Goal: Check status: Check status

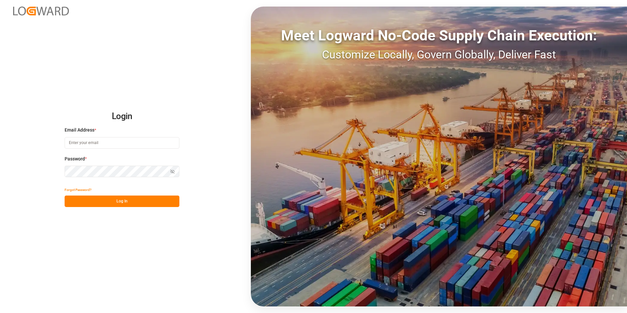
type input "[PERSON_NAME][EMAIL_ADDRESS][PERSON_NAME][DOMAIN_NAME]"
click at [121, 199] on button "Log In" at bounding box center [122, 200] width 115 height 11
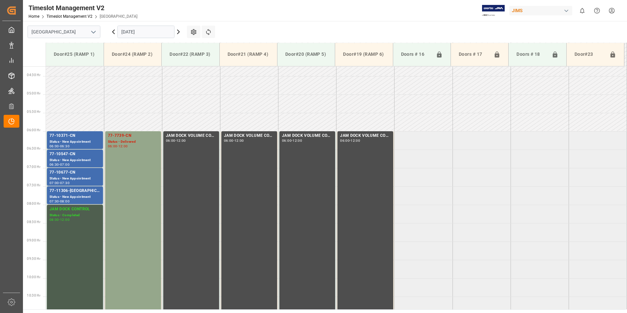
scroll to position [151, 0]
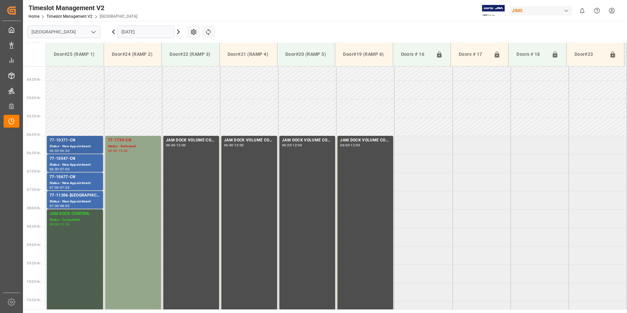
click at [61, 142] on div "77-10371-CN" at bounding box center [74, 140] width 51 height 7
click at [66, 160] on div "77-10547-CN" at bounding box center [74, 158] width 51 height 7
click at [66, 177] on div "77-10677-CN" at bounding box center [74, 177] width 51 height 7
click at [70, 197] on div "77-11306-[GEOGRAPHIC_DATA]" at bounding box center [74, 195] width 51 height 7
click at [124, 144] on div "Status - Delivered" at bounding box center [133, 147] width 50 height 6
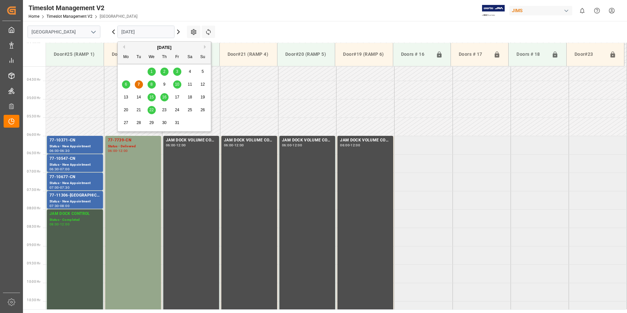
click at [147, 33] on input "[DATE]" at bounding box center [145, 32] width 57 height 12
click at [151, 85] on span "8" at bounding box center [151, 84] width 2 height 5
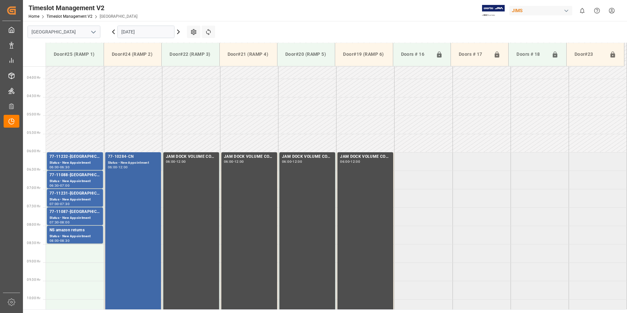
scroll to position [118, 0]
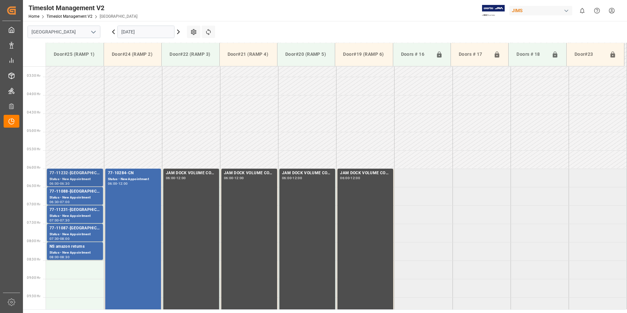
click at [70, 170] on div "77-11232-[GEOGRAPHIC_DATA]" at bounding box center [74, 173] width 51 height 7
click at [70, 194] on div "77-11088-[GEOGRAPHIC_DATA]" at bounding box center [74, 191] width 51 height 7
click at [70, 211] on div "77-11231-[GEOGRAPHIC_DATA]" at bounding box center [74, 209] width 51 height 7
click at [72, 231] on div "Status - New Appointment" at bounding box center [74, 234] width 51 height 6
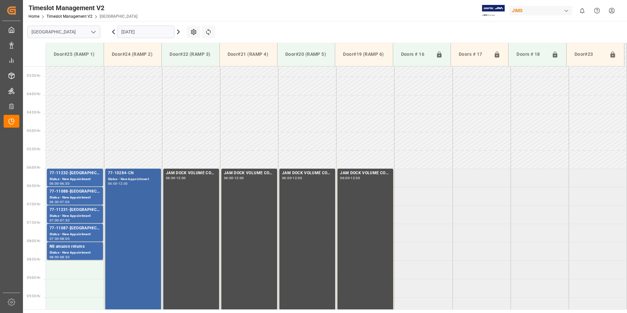
click at [127, 173] on div "77-10284-CN" at bounding box center [133, 173] width 50 height 7
